Goal: Find contact information: Find contact information

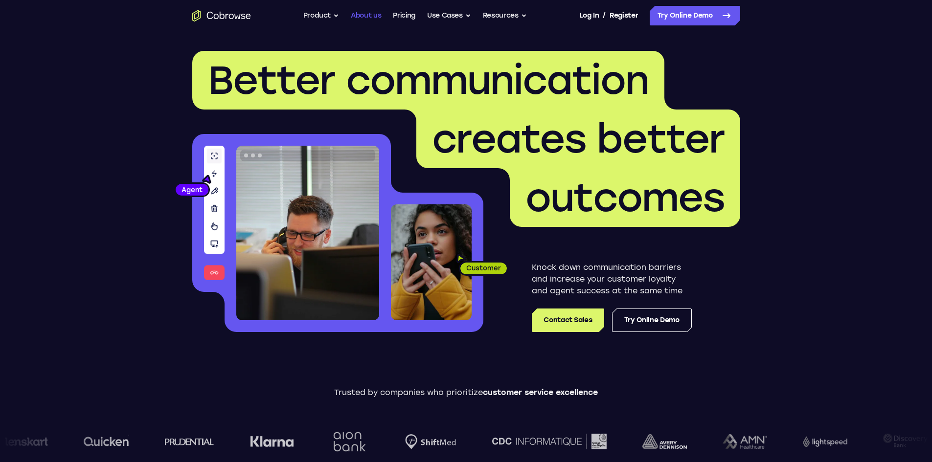
click at [372, 18] on link "About us" at bounding box center [366, 16] width 30 height 20
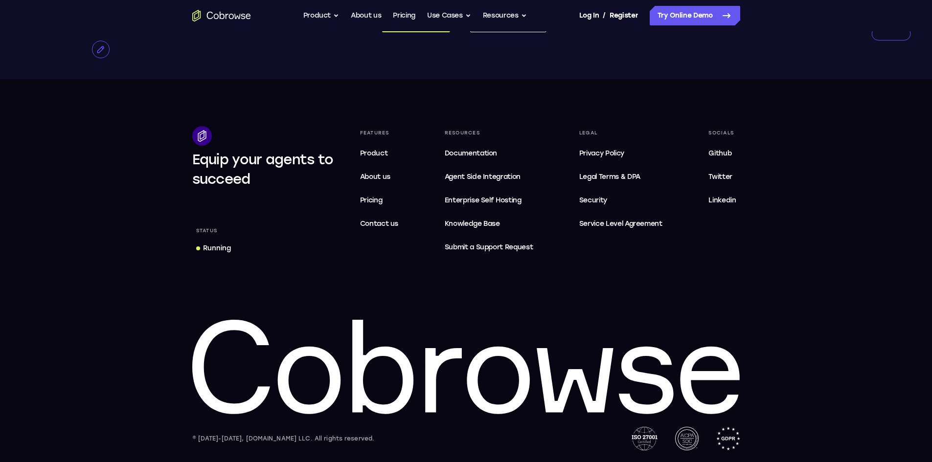
scroll to position [1877, 0]
click at [379, 223] on span "Contact us" at bounding box center [379, 224] width 39 height 8
